Goal: Task Accomplishment & Management: Manage account settings

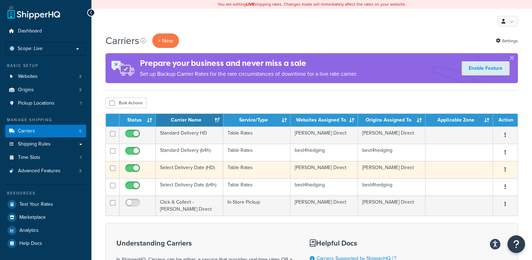
click at [209, 167] on td "Select Delivery Date (HD)" at bounding box center [190, 169] width 68 height 17
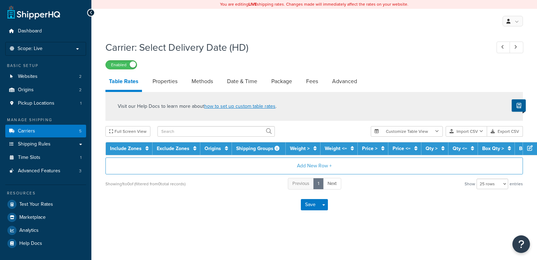
select select "25"
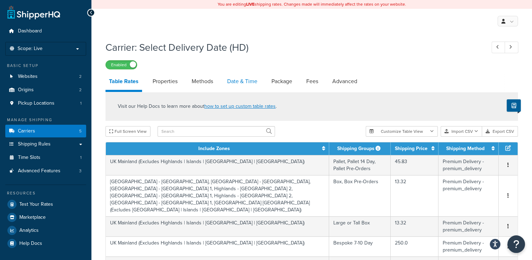
click at [248, 81] on link "Date & Time" at bounding box center [242, 81] width 37 height 17
select select "yMd"
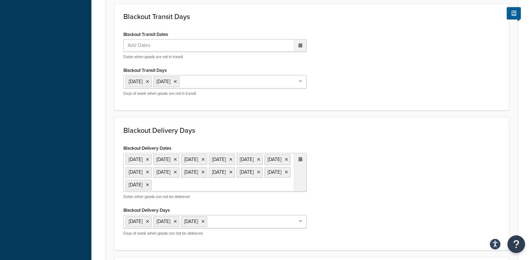
scroll to position [528, 0]
